Goal: Transaction & Acquisition: Purchase product/service

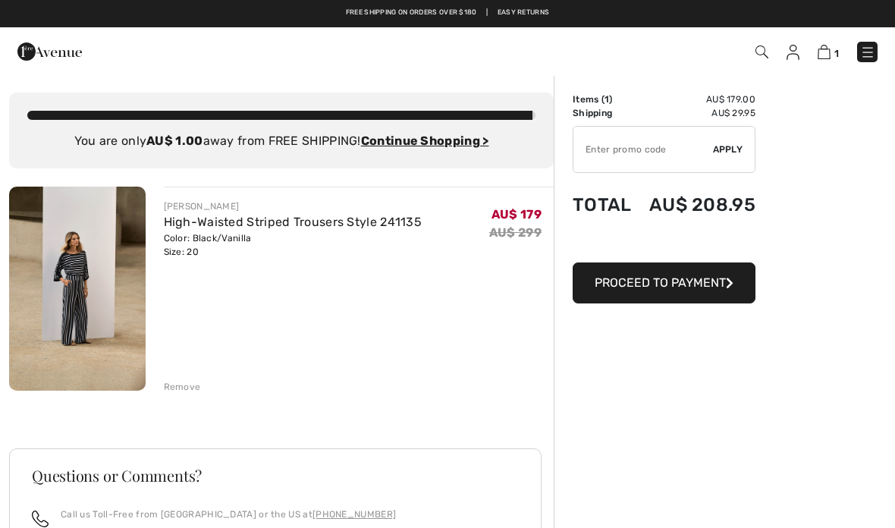
click at [184, 386] on div "Remove" at bounding box center [182, 387] width 37 height 14
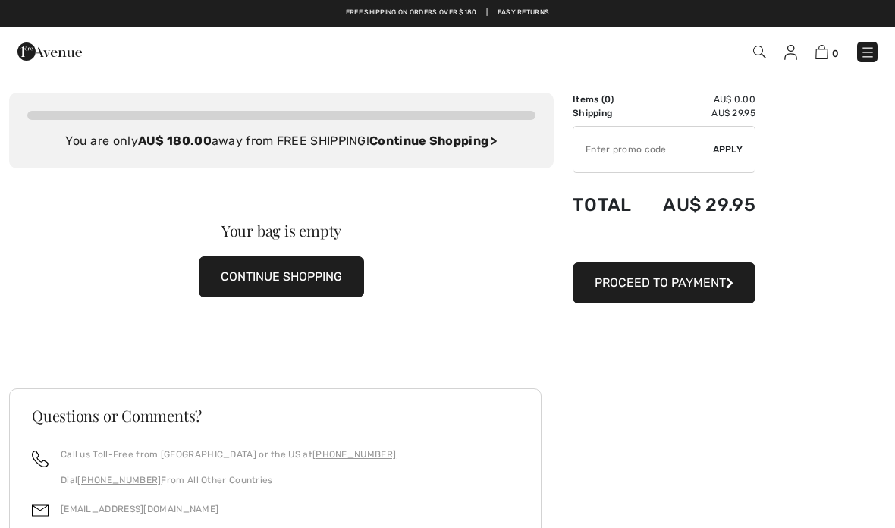
click at [791, 55] on img at bounding box center [790, 52] width 13 height 15
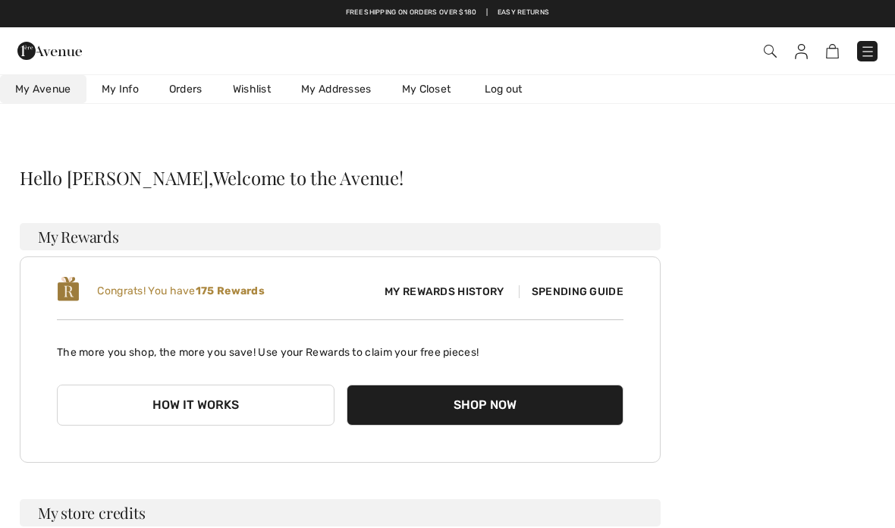
click at [248, 90] on link "Wishlist" at bounding box center [252, 89] width 68 height 28
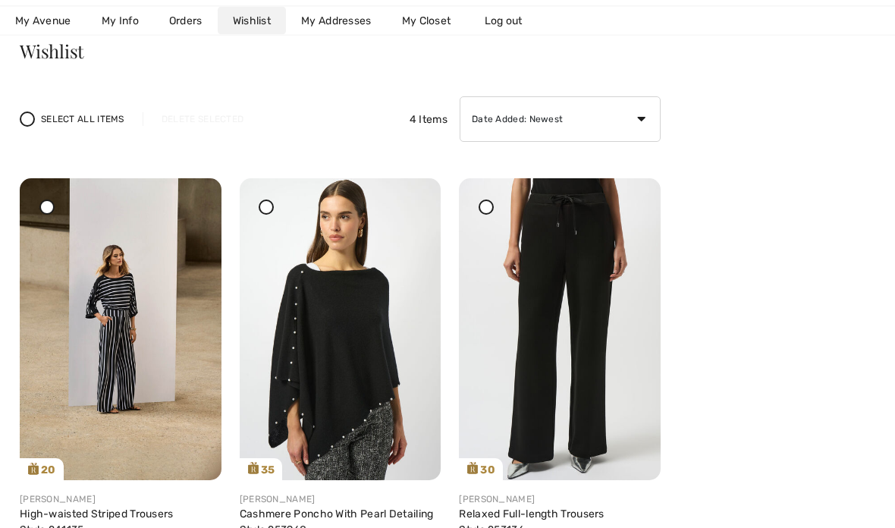
scroll to position [127, 0]
click at [116, 369] on img at bounding box center [121, 329] width 202 height 302
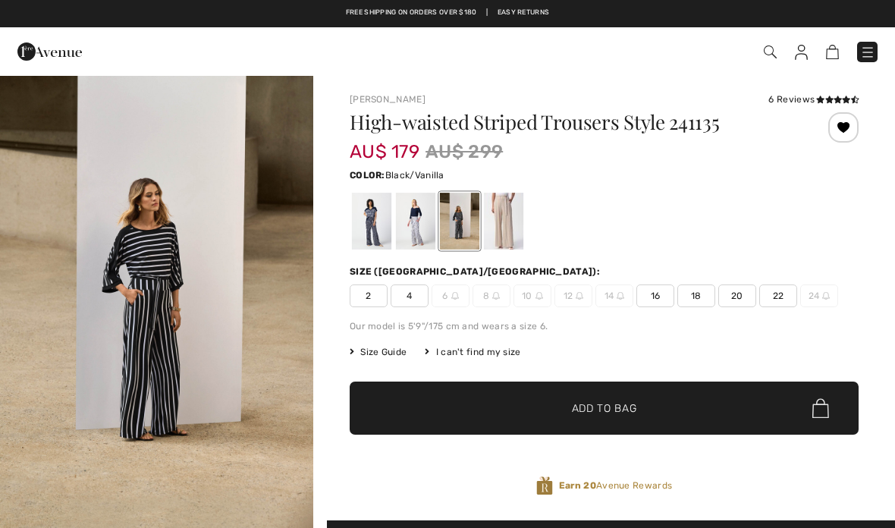
checkbox input "true"
click at [702, 297] on span "18" at bounding box center [696, 295] width 38 height 23
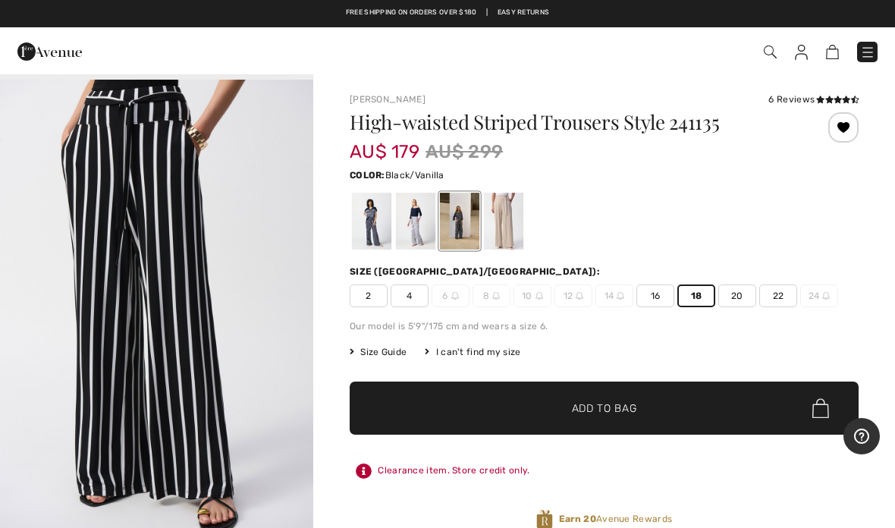
scroll to position [1559, 0]
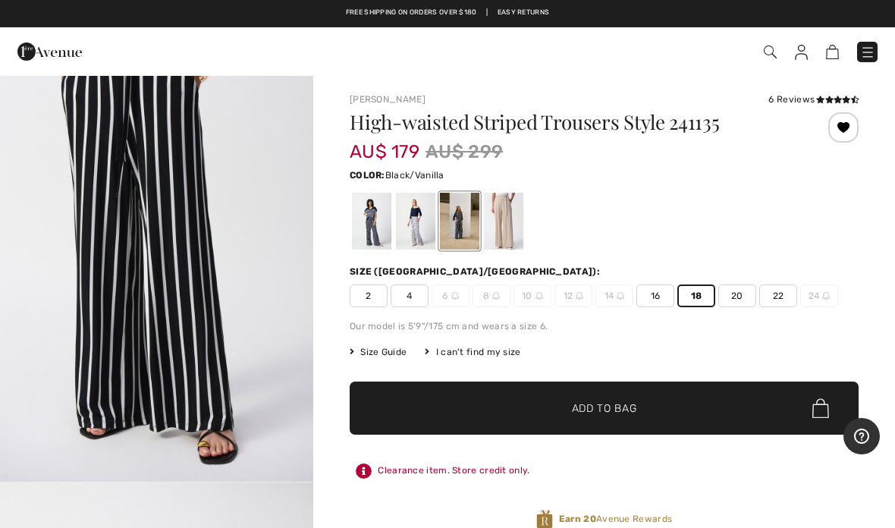
click at [607, 404] on span "Add to Bag" at bounding box center [604, 408] width 65 height 16
click at [824, 55] on img at bounding box center [824, 52] width 13 height 14
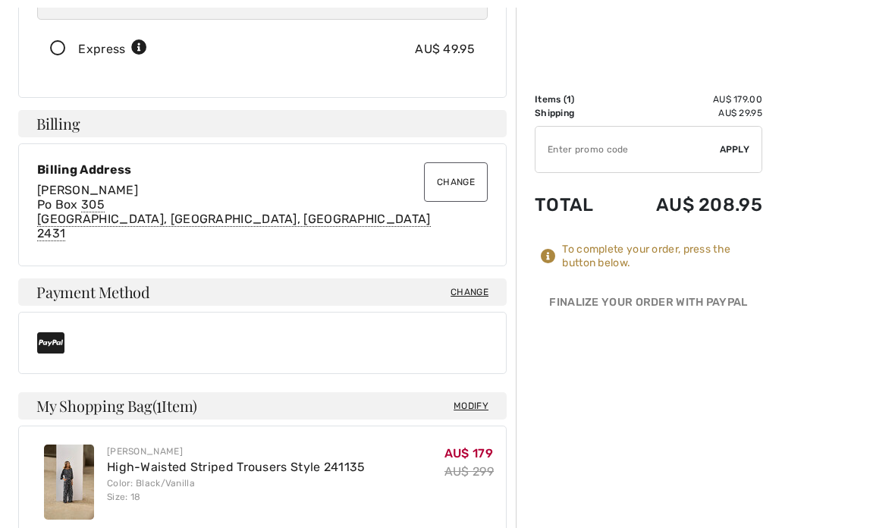
scroll to position [366, 0]
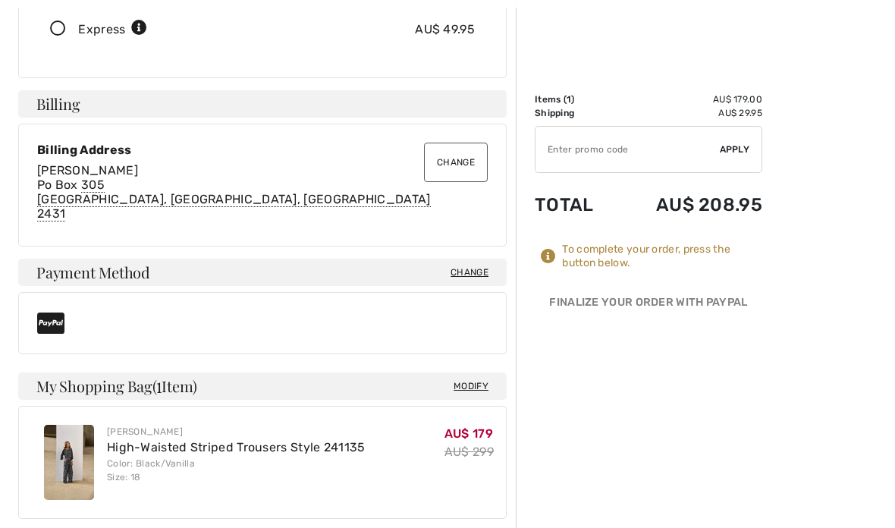
click at [449, 165] on button "Change" at bounding box center [456, 162] width 64 height 39
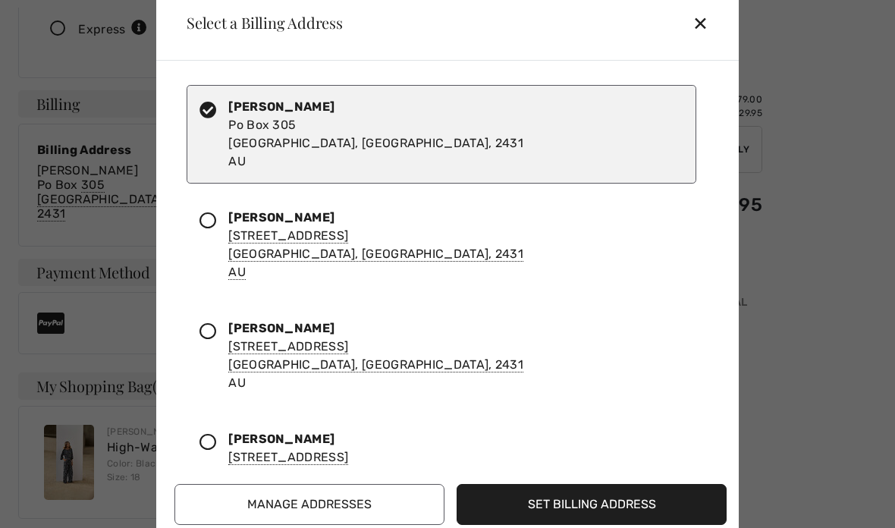
click at [211, 336] on icon at bounding box center [207, 331] width 17 height 17
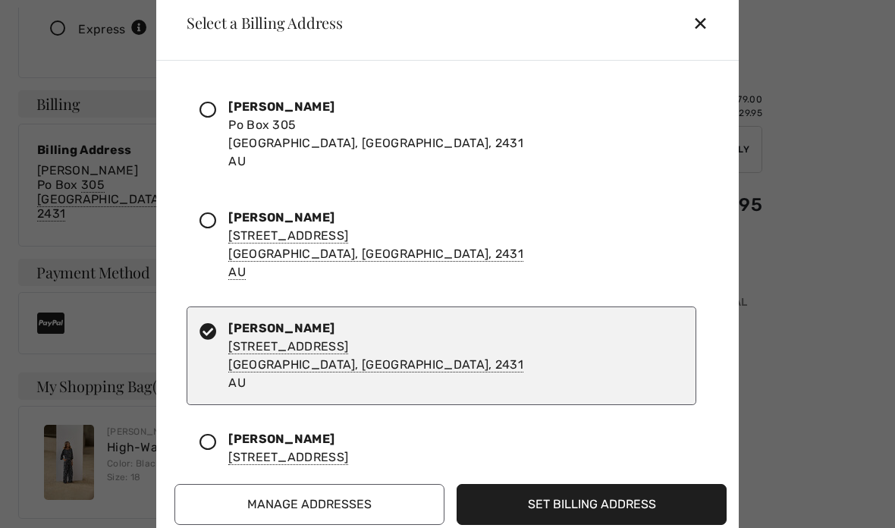
click at [693, 30] on div "✕" at bounding box center [706, 23] width 28 height 32
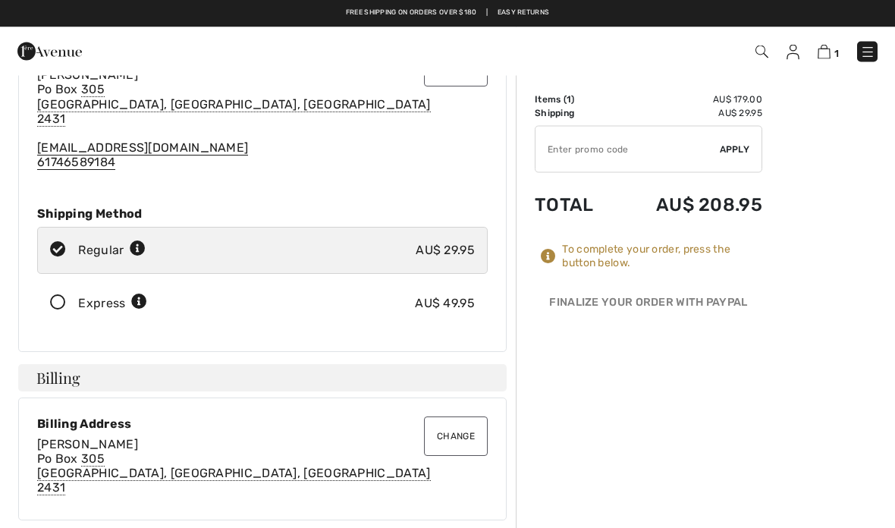
scroll to position [0, 0]
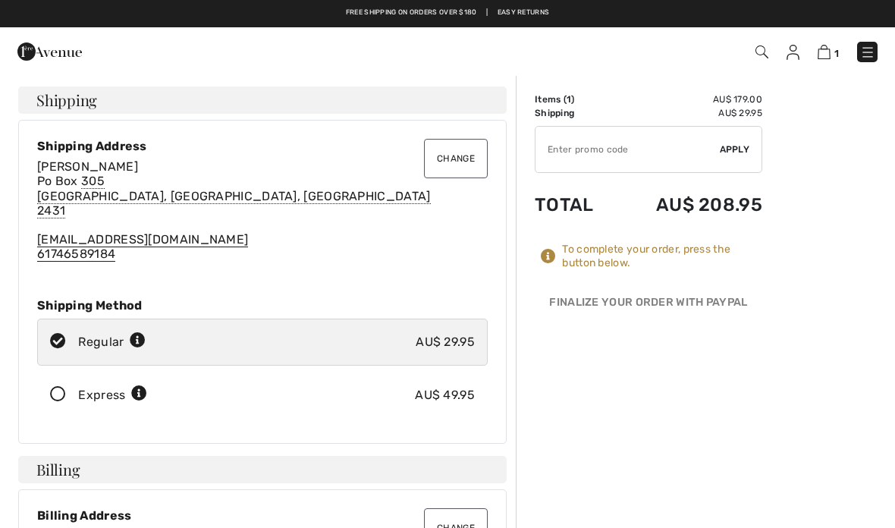
click at [455, 158] on button "Change" at bounding box center [456, 158] width 64 height 39
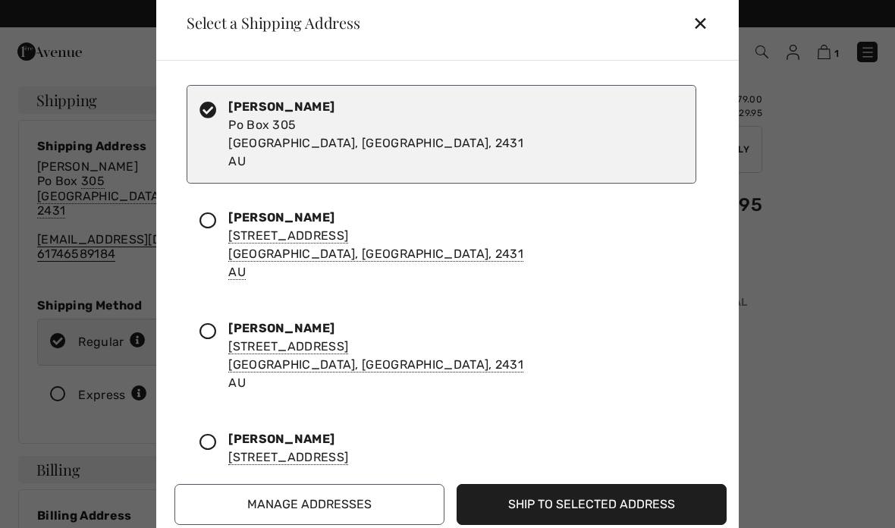
click at [211, 330] on icon at bounding box center [207, 331] width 17 height 17
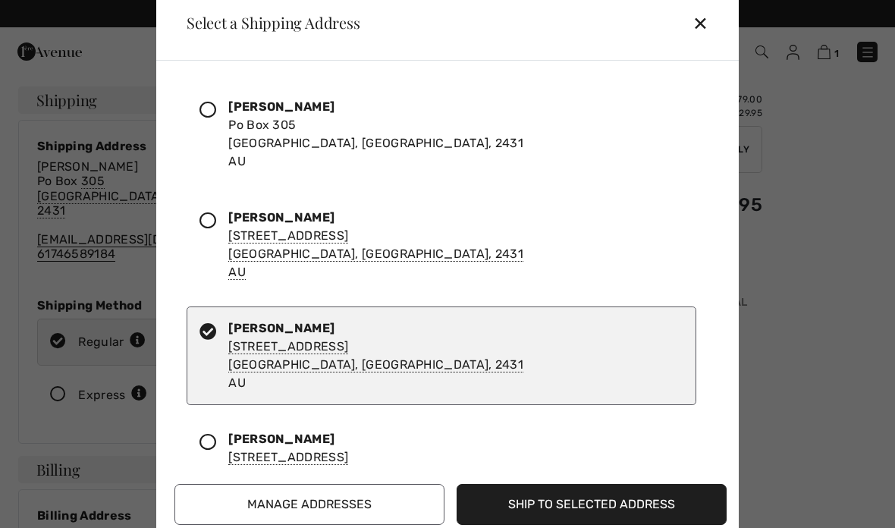
click at [587, 507] on button "Ship to Selected Address" at bounding box center [592, 504] width 270 height 41
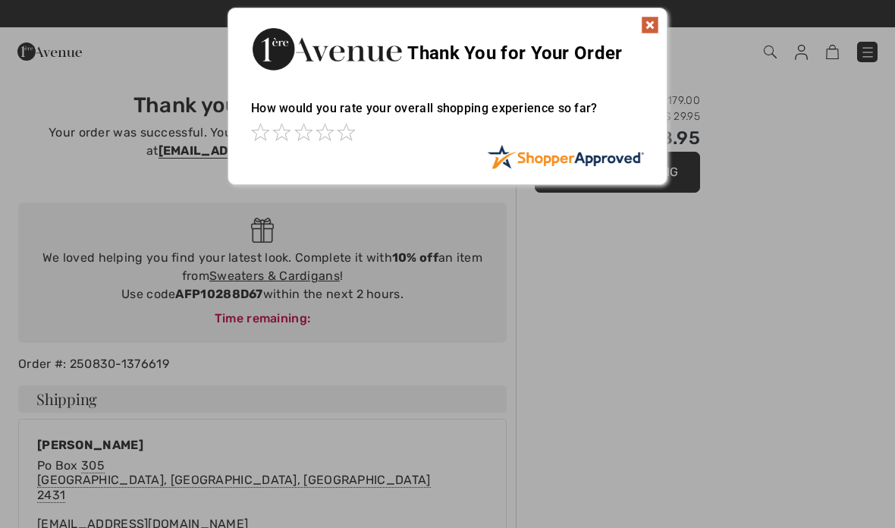
click at [651, 23] on img at bounding box center [650, 25] width 18 height 18
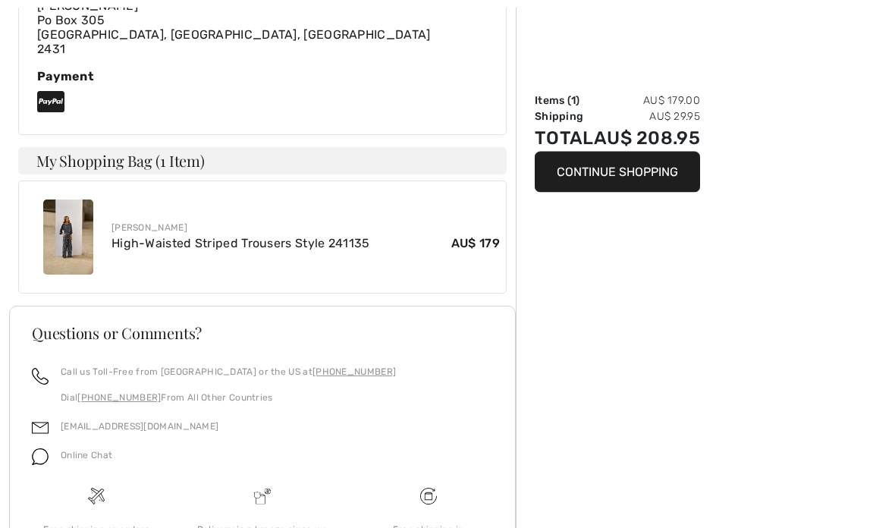
scroll to position [717, 0]
